Goal: Task Accomplishment & Management: Manage account settings

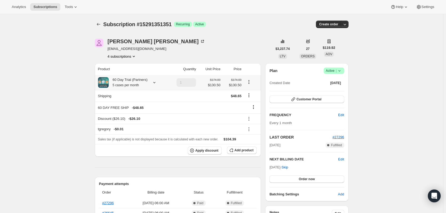
click at [154, 82] on icon at bounding box center [154, 82] width 5 height 5
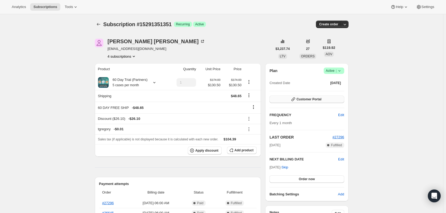
click at [306, 98] on span "Customer Portal" at bounding box center [308, 99] width 25 height 4
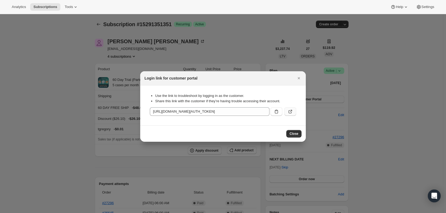
click at [295, 111] on button ":rc6:" at bounding box center [290, 111] width 12 height 9
click at [295, 75] on div "Login link for customer portal" at bounding box center [223, 78] width 166 height 14
click at [293, 132] on span "Close" at bounding box center [294, 134] width 9 height 4
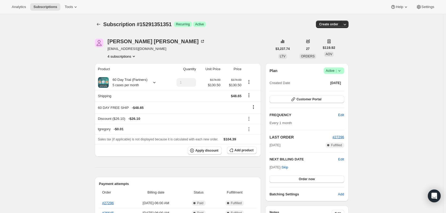
click at [135, 55] on icon "Product actions" at bounding box center [133, 56] width 5 height 5
click at [124, 69] on span "11604033847" at bounding box center [123, 66] width 37 height 5
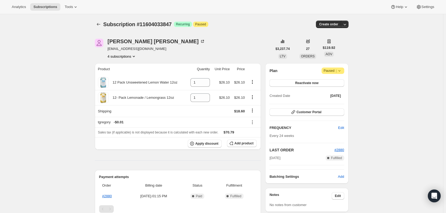
click at [124, 57] on button "4 subscriptions" at bounding box center [122, 56] width 29 height 5
click at [130, 81] on button "18770854199" at bounding box center [123, 84] width 40 height 9
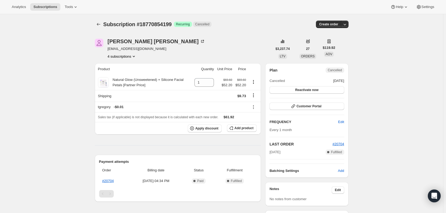
click at [120, 58] on button "4 subscriptions" at bounding box center [122, 56] width 29 height 5
click at [120, 96] on span "18771444023" at bounding box center [123, 93] width 37 height 5
click at [120, 58] on button "4 subscriptions" at bounding box center [122, 56] width 29 height 5
click at [124, 77] on span "15291351351" at bounding box center [115, 75] width 21 height 4
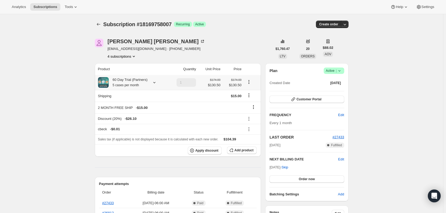
click at [155, 82] on icon at bounding box center [154, 82] width 2 height 1
